Goal: Transaction & Acquisition: Purchase product/service

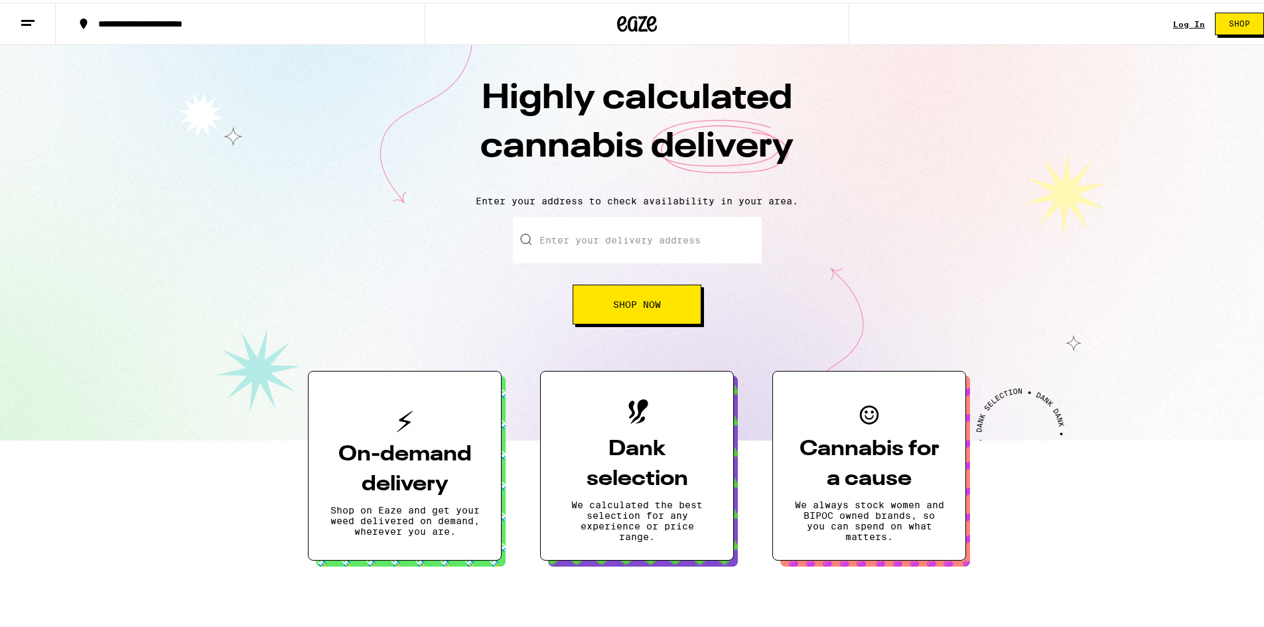
click at [632, 246] on input "Enter your delivery address" at bounding box center [637, 237] width 249 height 46
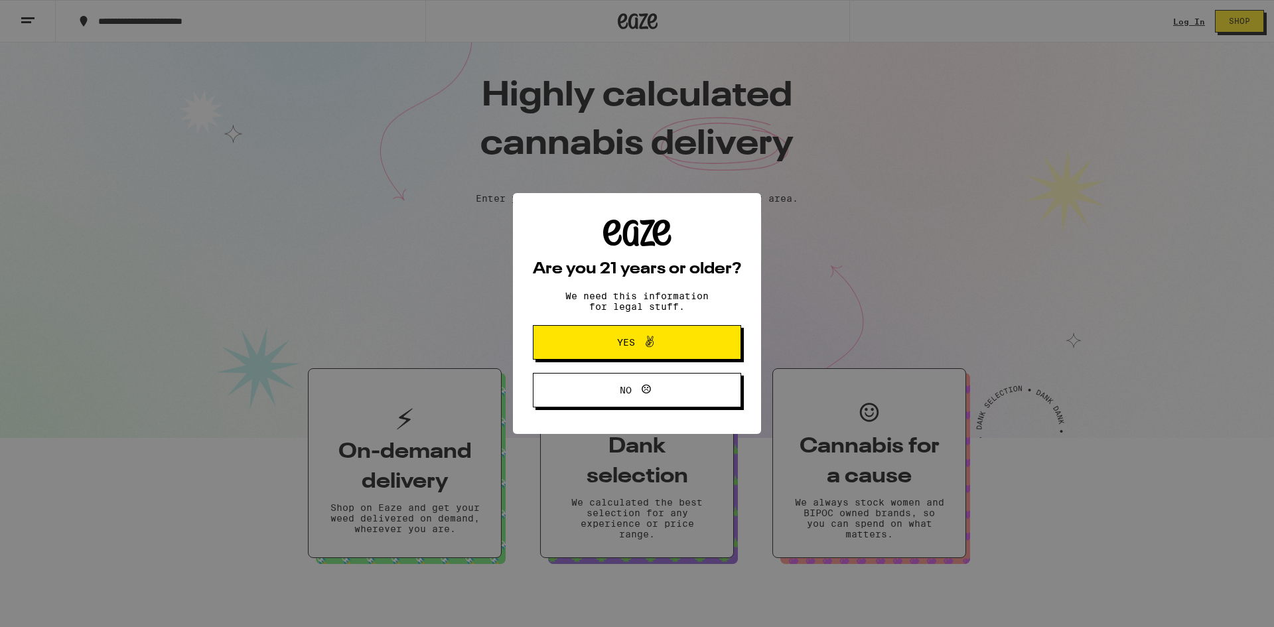
type input "[STREET_ADDRESS]"
type input "Apt 218"
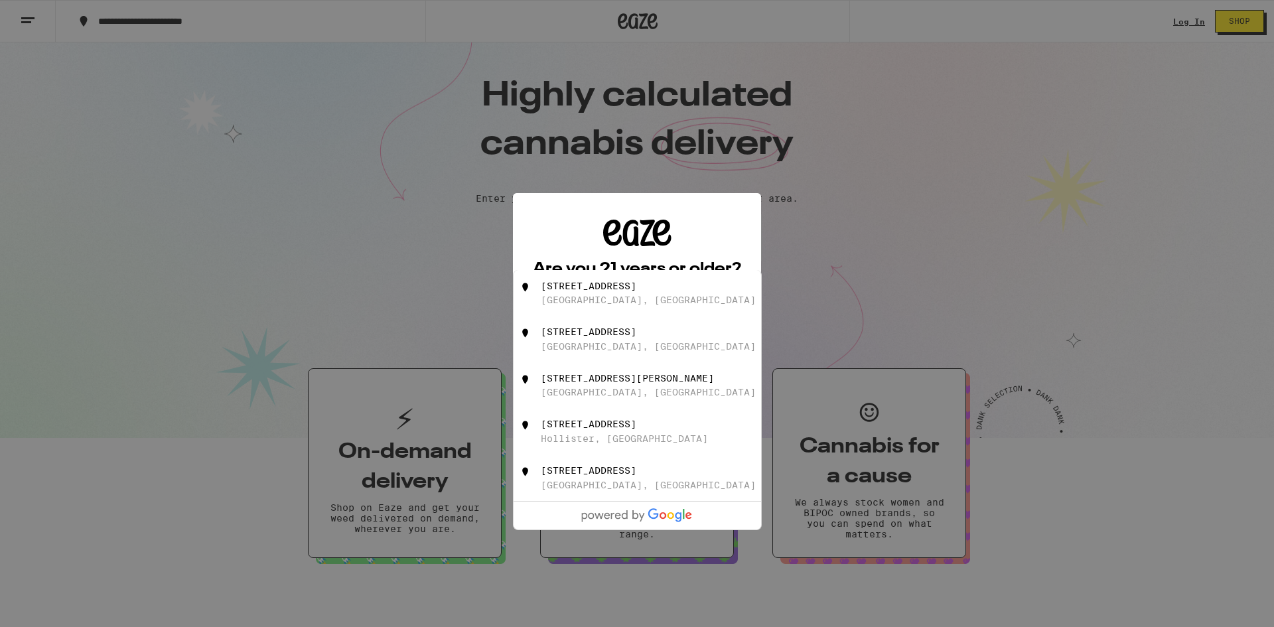
click at [596, 300] on div "[GEOGRAPHIC_DATA], [GEOGRAPHIC_DATA]" at bounding box center [648, 300] width 215 height 11
type input "[STREET_ADDRESS]"
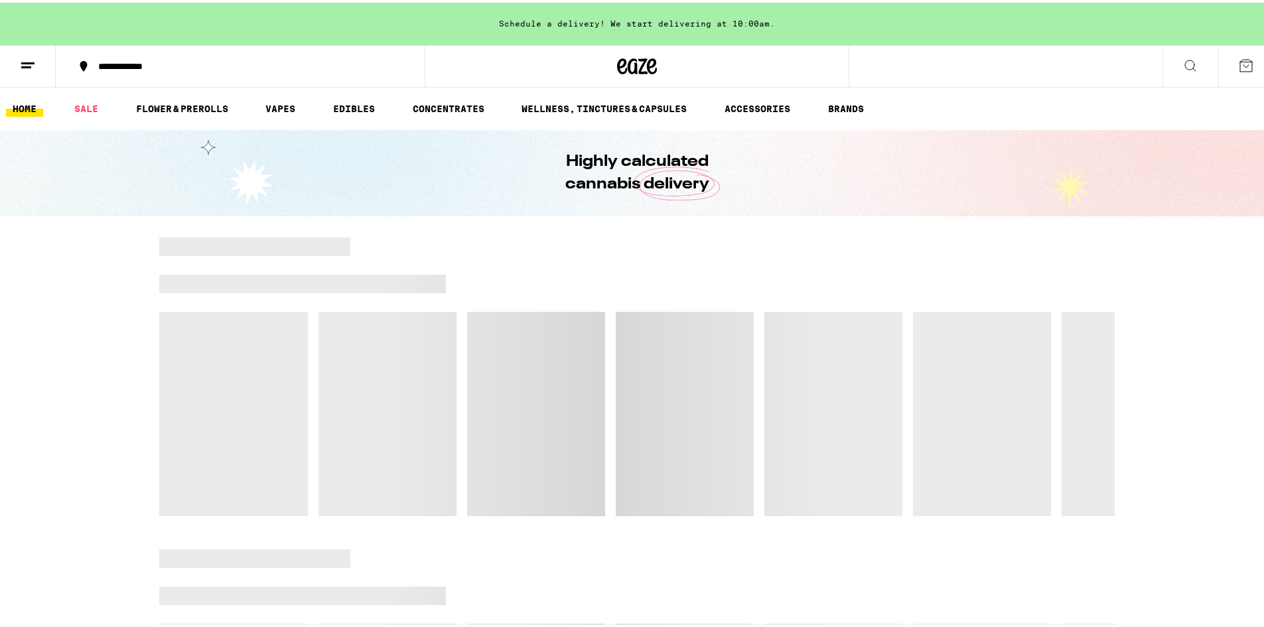
click at [648, 346] on div at bounding box center [636, 374] width 955 height 279
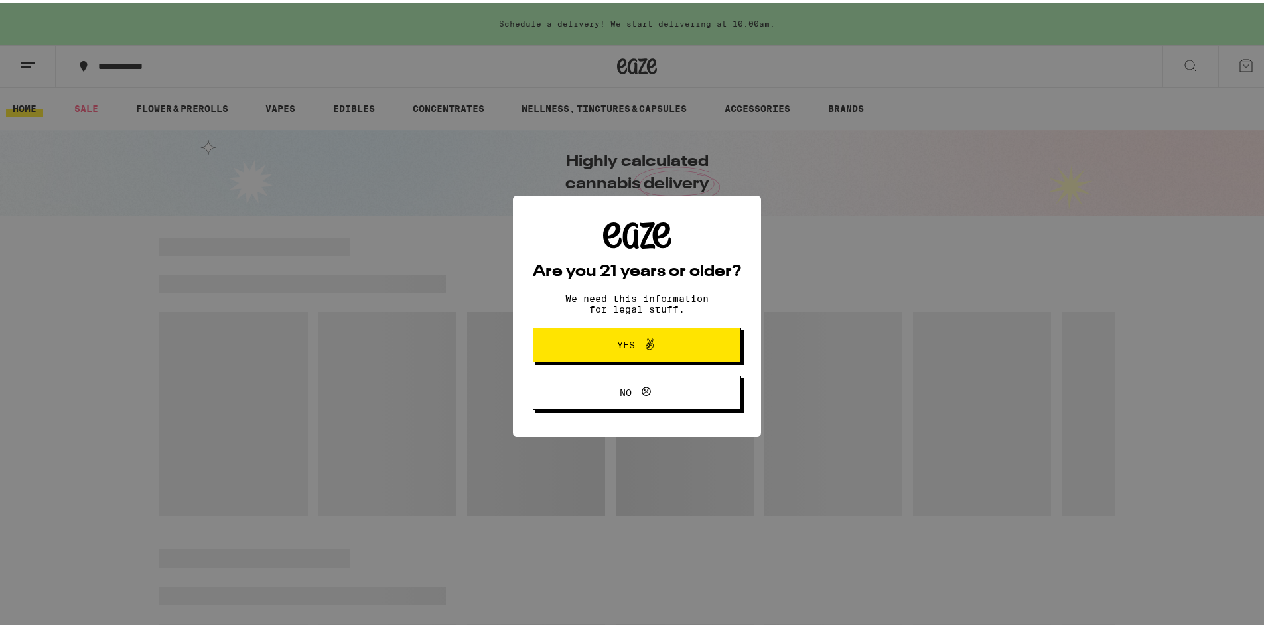
click at [642, 344] on icon at bounding box center [650, 342] width 16 height 16
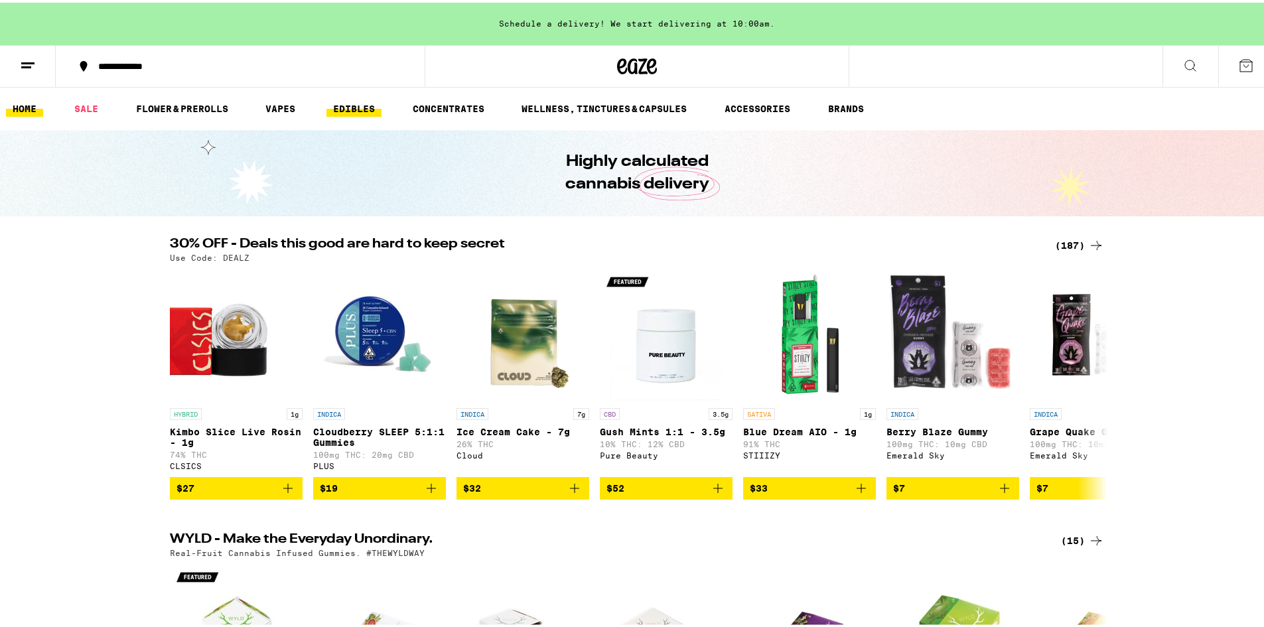
click at [349, 108] on link "EDIBLES" at bounding box center [353, 106] width 55 height 16
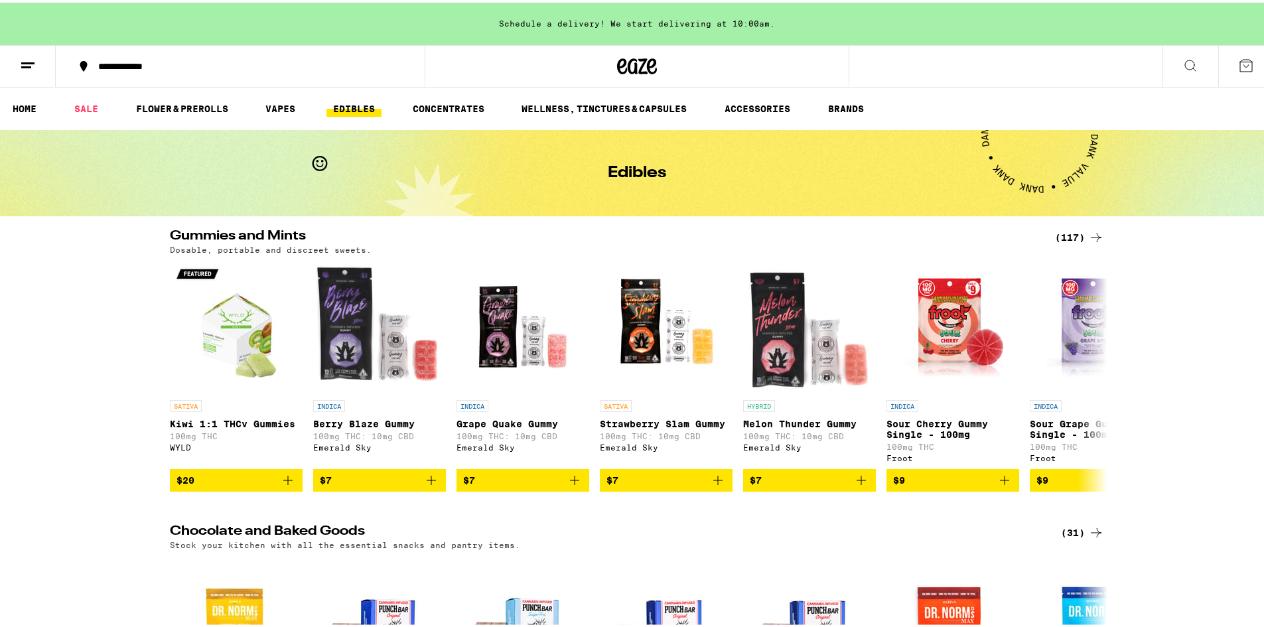
click at [1240, 65] on icon at bounding box center [1246, 63] width 16 height 16
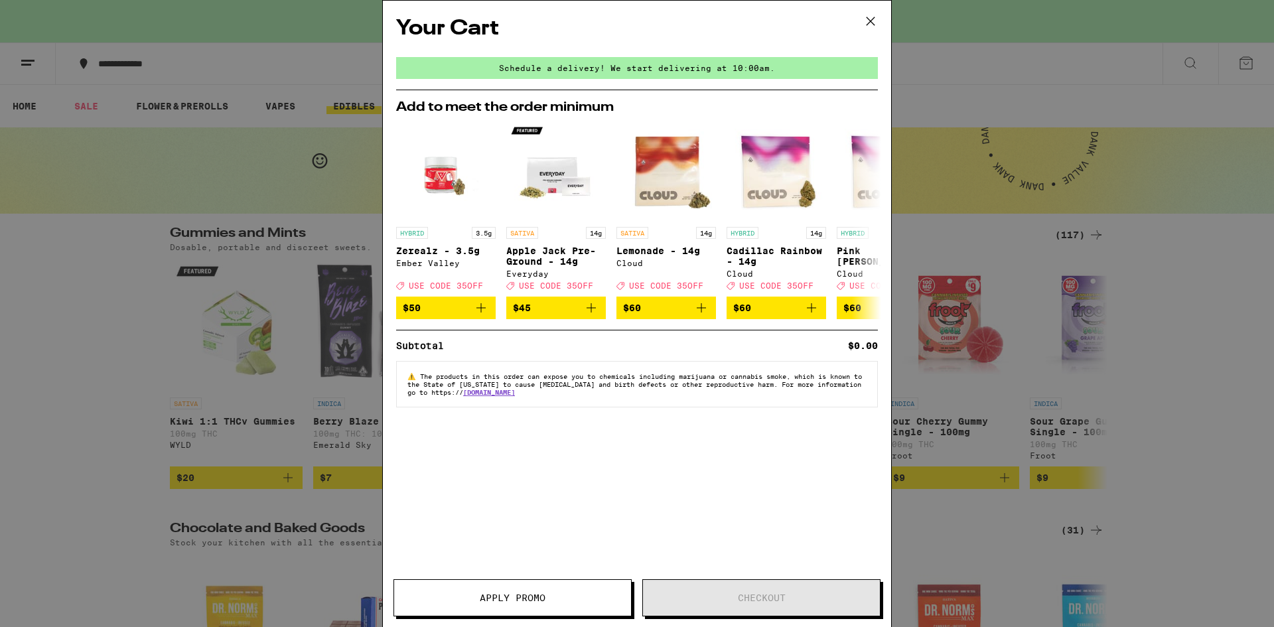
click at [874, 21] on icon at bounding box center [871, 21] width 20 height 20
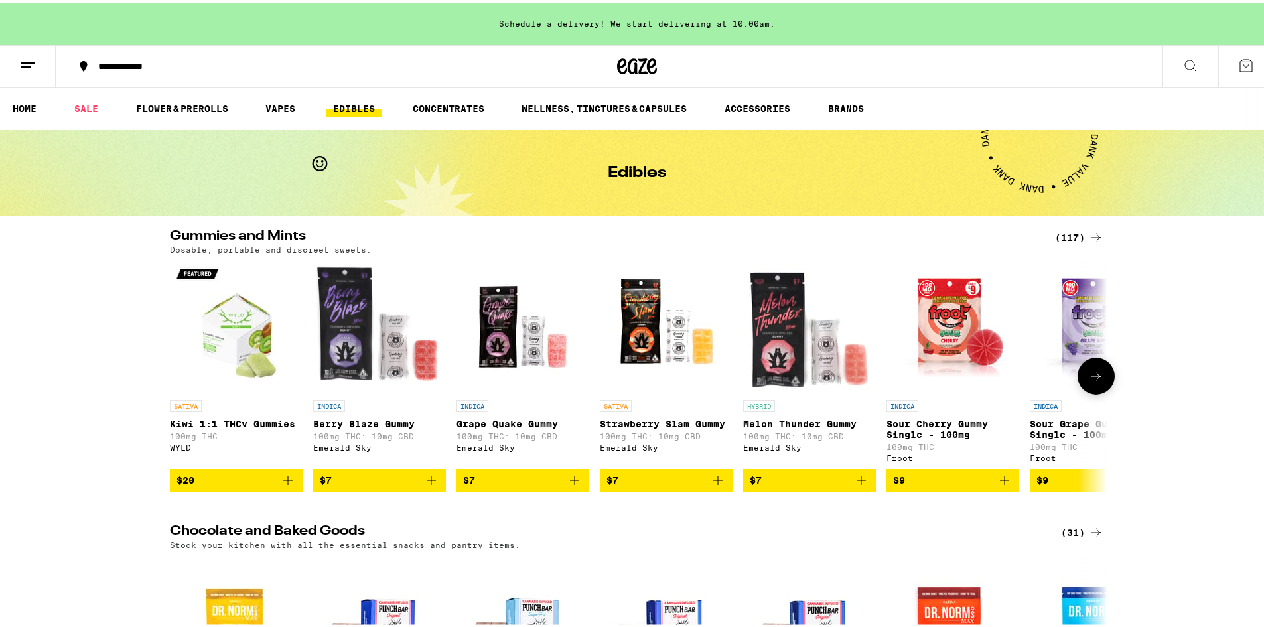
click at [1104, 380] on button at bounding box center [1096, 373] width 37 height 37
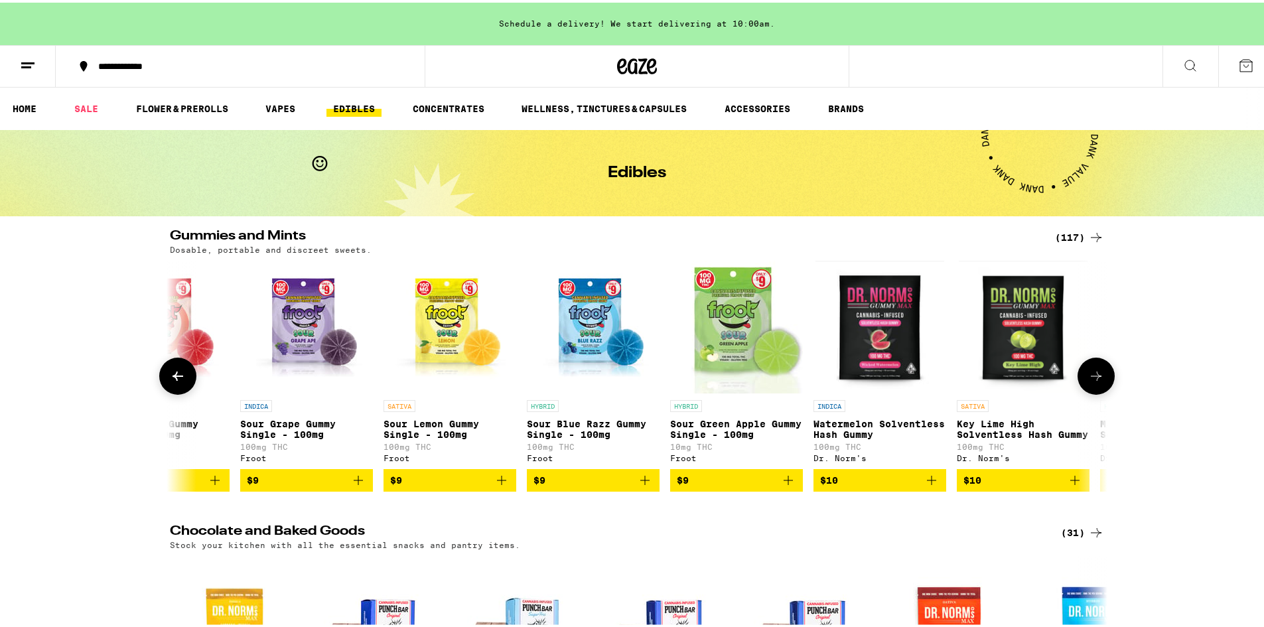
click at [1105, 380] on button at bounding box center [1096, 373] width 37 height 37
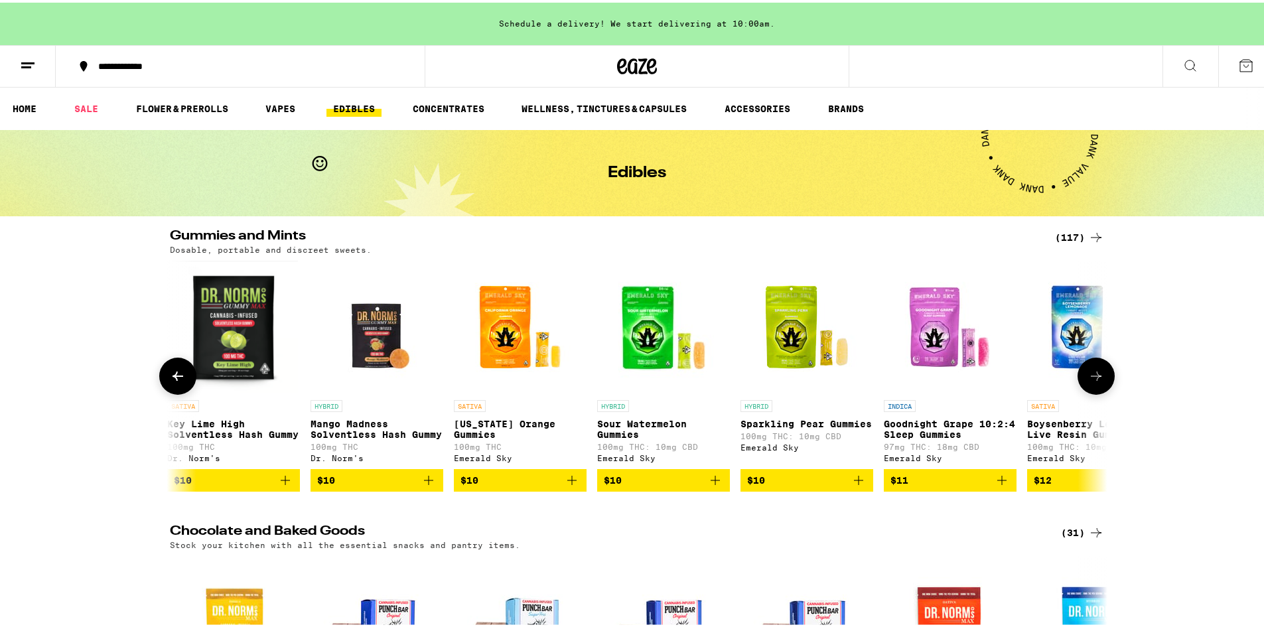
click at [1107, 381] on button at bounding box center [1096, 373] width 37 height 37
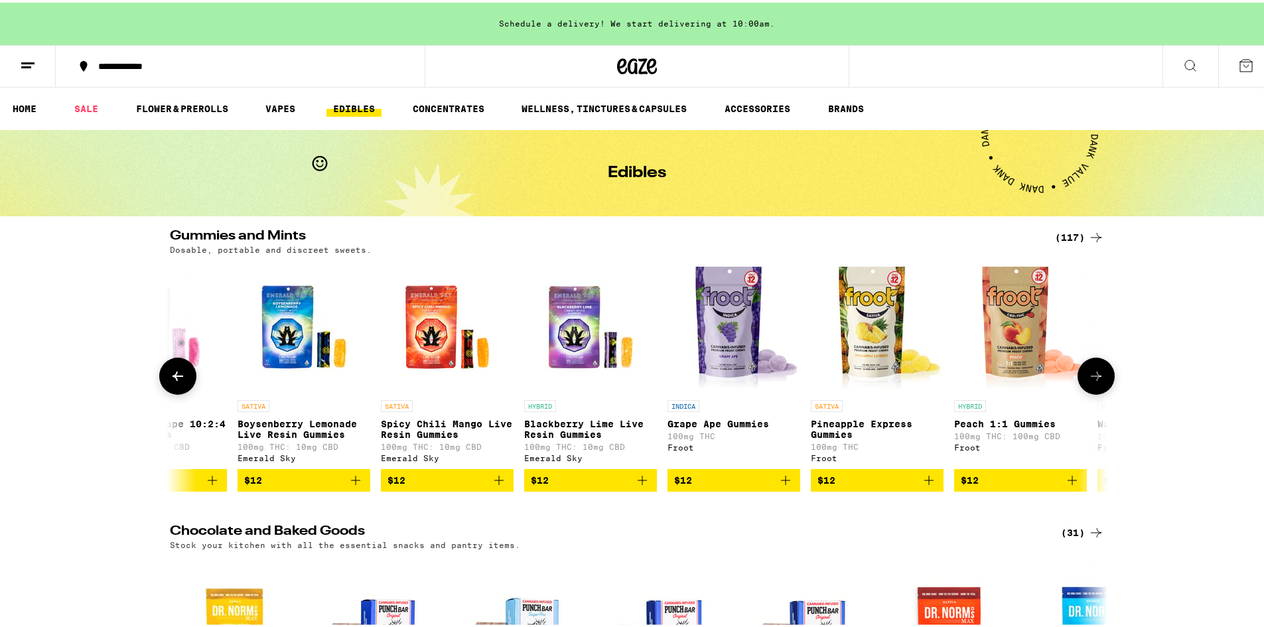
click at [1109, 381] on button at bounding box center [1096, 373] width 37 height 37
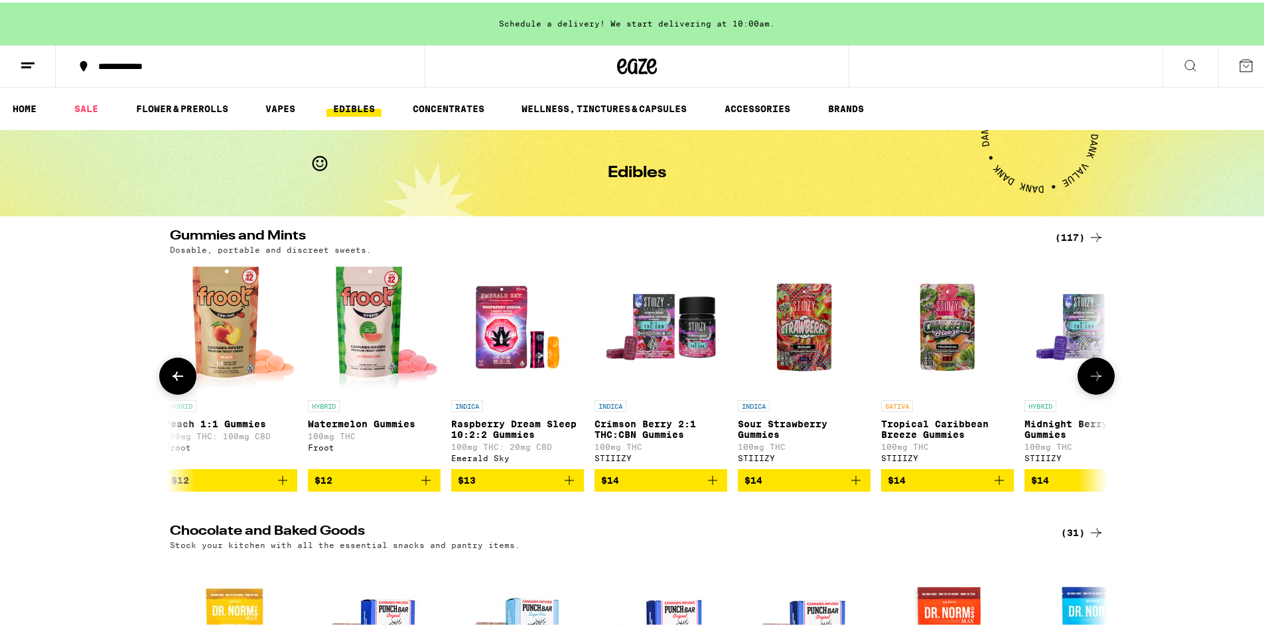
click at [1089, 376] on icon at bounding box center [1096, 374] width 16 height 16
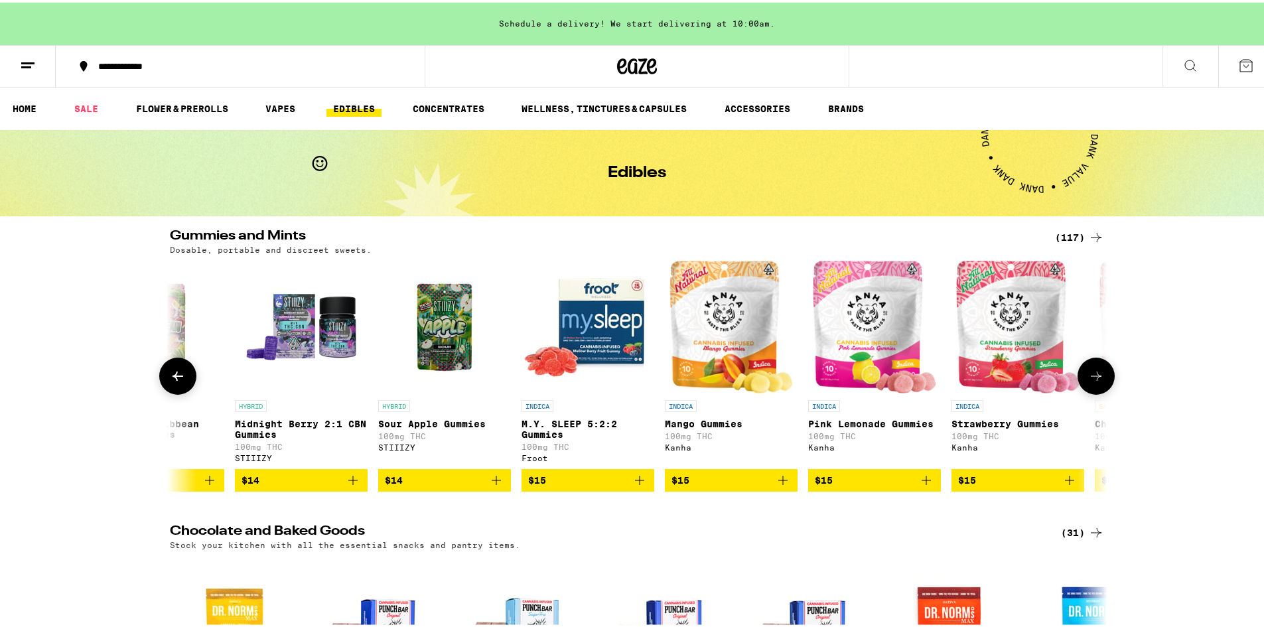
click at [301, 337] on img "Open page for Midnight Berry 2:1 CBN Gummies from STIIIZY" at bounding box center [301, 324] width 133 height 133
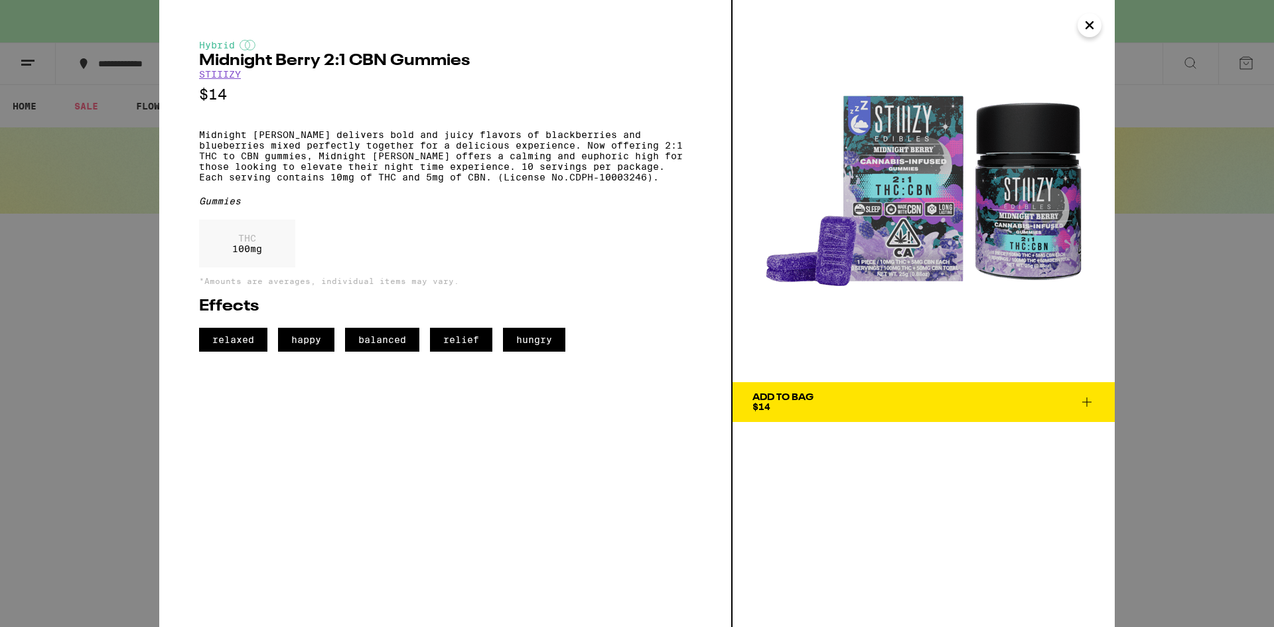
click at [1087, 21] on icon "Close" at bounding box center [1089, 25] width 16 height 20
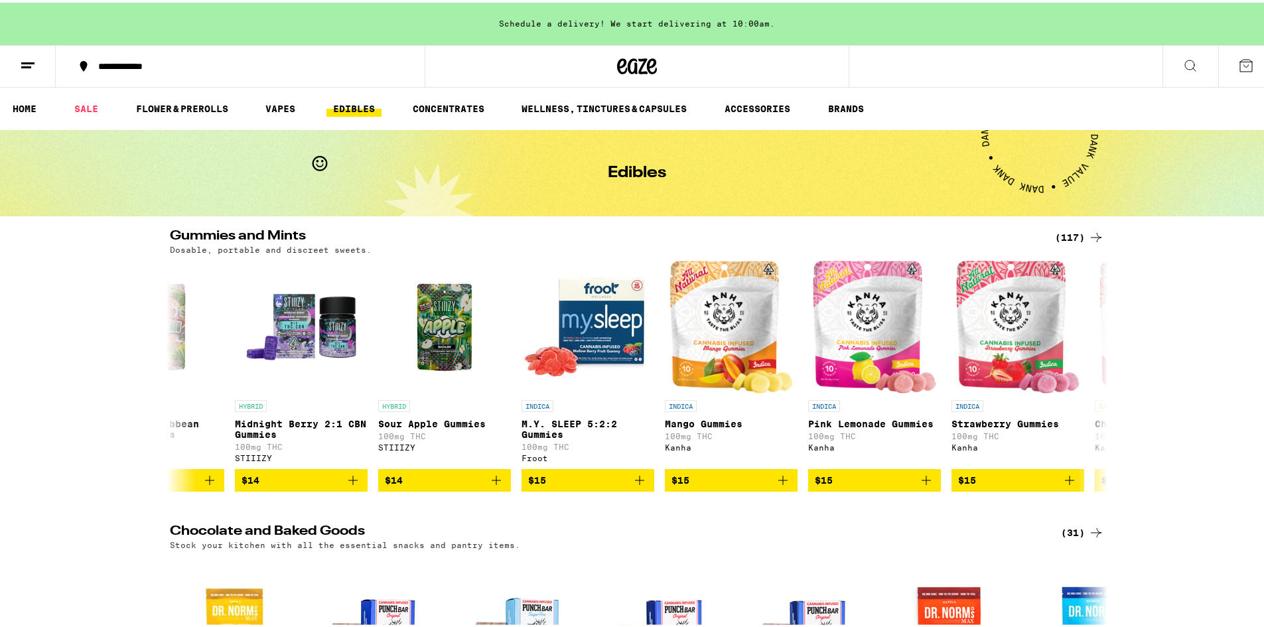
click at [1069, 234] on div "(117)" at bounding box center [1079, 235] width 49 height 16
click at [1092, 378] on icon at bounding box center [1096, 373] width 11 height 9
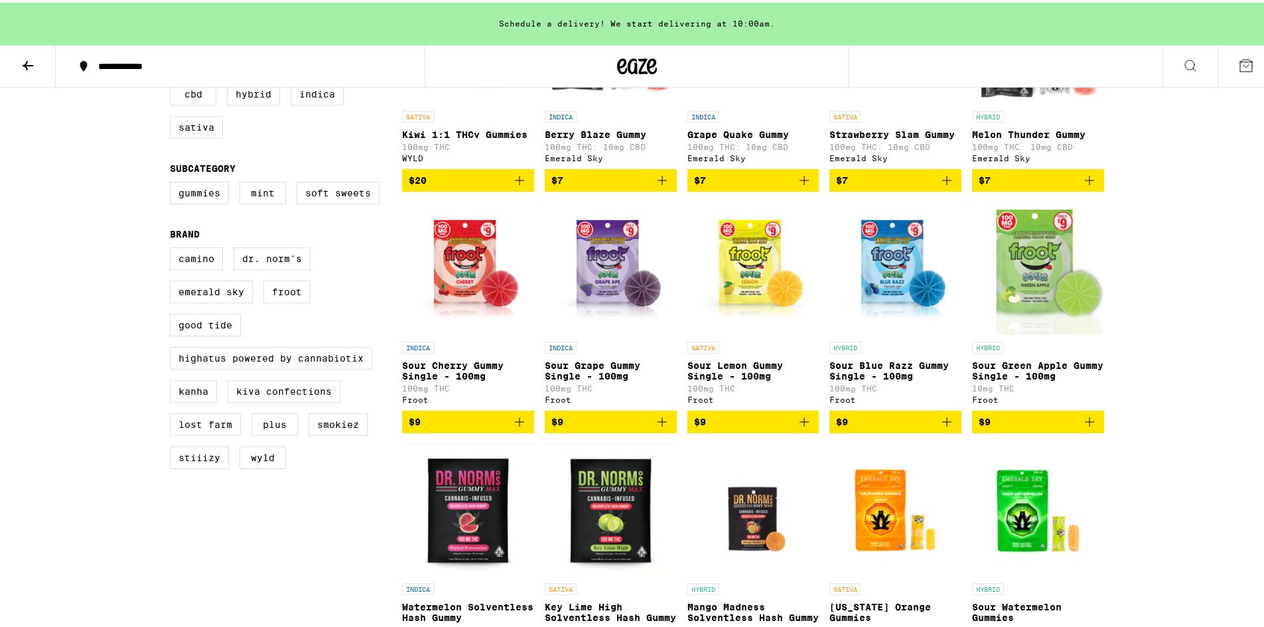
scroll to position [133, 0]
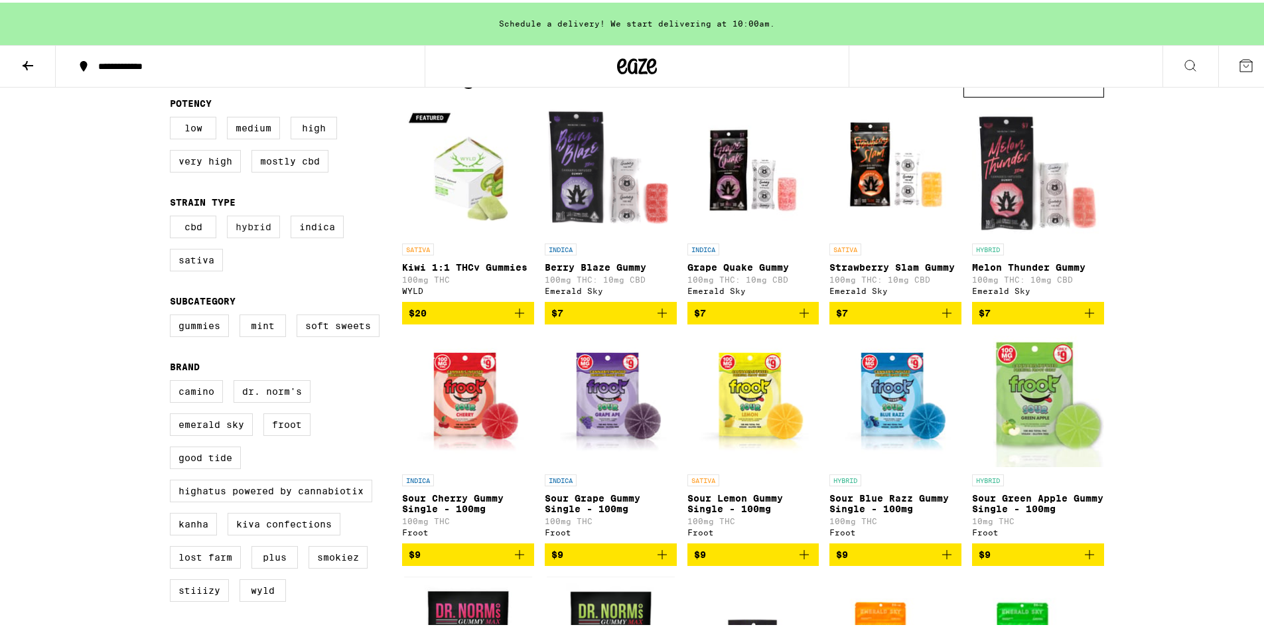
click at [250, 233] on label "Hybrid" at bounding box center [253, 224] width 53 height 23
click at [173, 216] on input "Hybrid" at bounding box center [173, 215] width 1 height 1
checkbox input "true"
